Goal: Transaction & Acquisition: Book appointment/travel/reservation

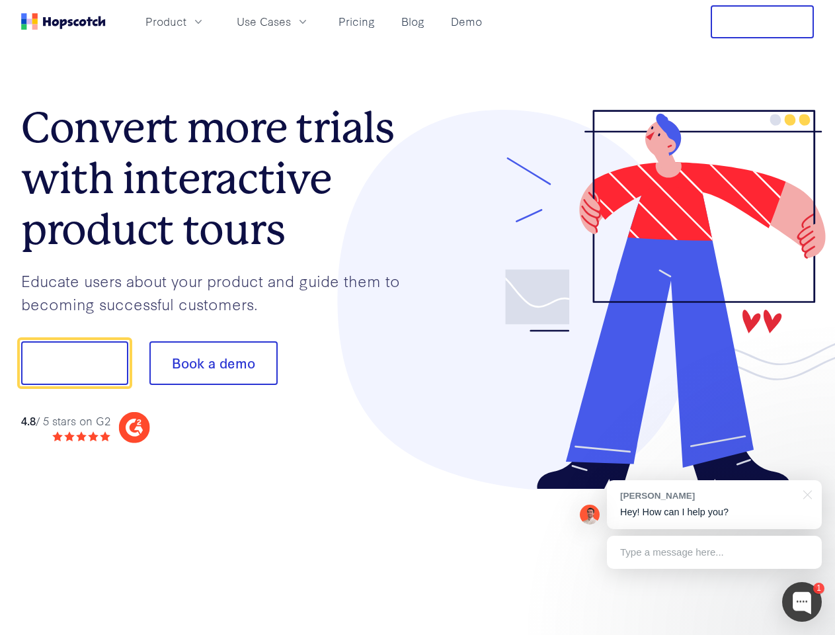
click at [418, 317] on div at bounding box center [616, 300] width 397 height 380
click at [186, 21] on span "Product" at bounding box center [165, 21] width 41 height 17
click at [291, 21] on span "Use Cases" at bounding box center [264, 21] width 54 height 17
click at [762, 22] on button "Free Trial" at bounding box center [762, 21] width 103 height 33
click at [74, 363] on button "Show me!" at bounding box center [74, 363] width 107 height 44
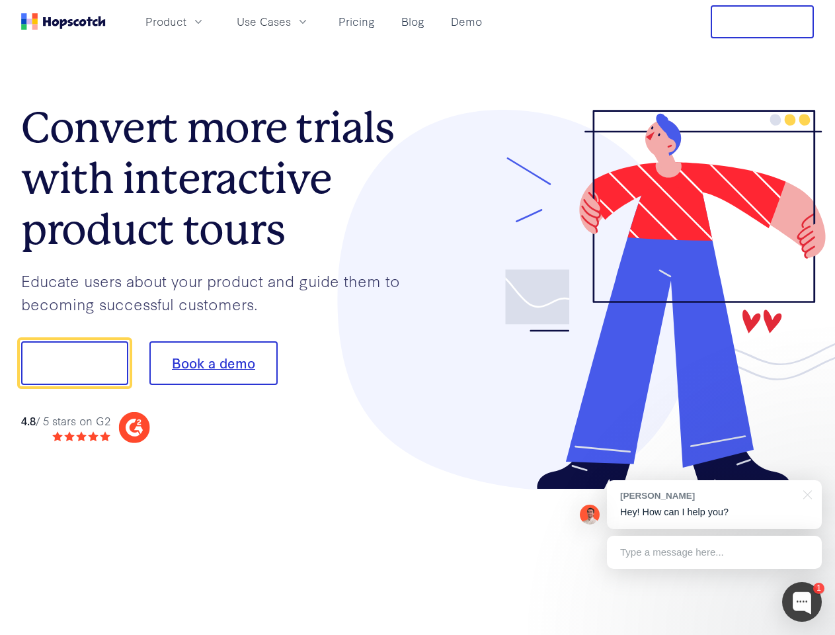
click at [213, 363] on button "Book a demo" at bounding box center [213, 363] width 128 height 44
click at [802, 602] on div at bounding box center [802, 602] width 40 height 40
click at [714, 504] on div "[PERSON_NAME] Hey! How can I help you?" at bounding box center [714, 504] width 215 height 49
click at [805, 493] on div at bounding box center [698, 361] width 248 height 441
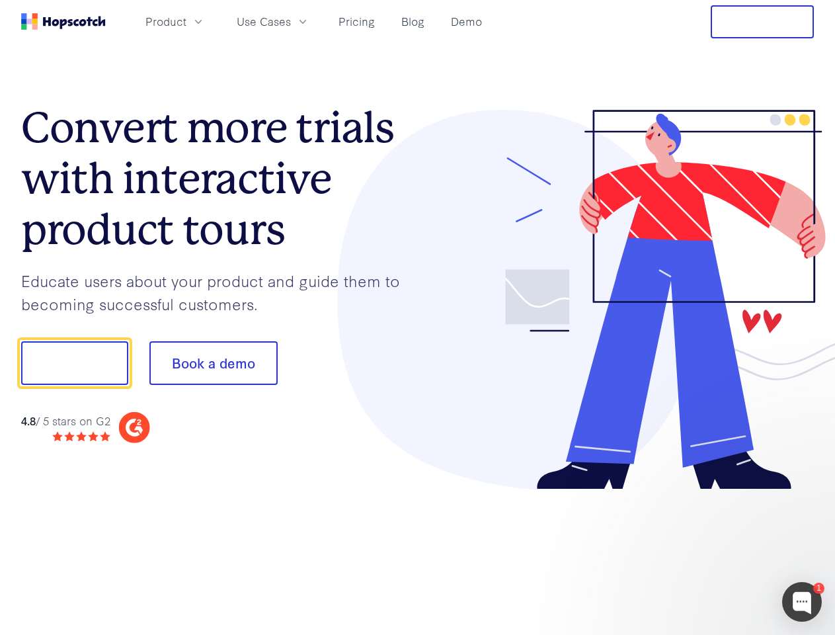
click at [714, 552] on div at bounding box center [698, 450] width 248 height 264
